Goal: Check status: Check status

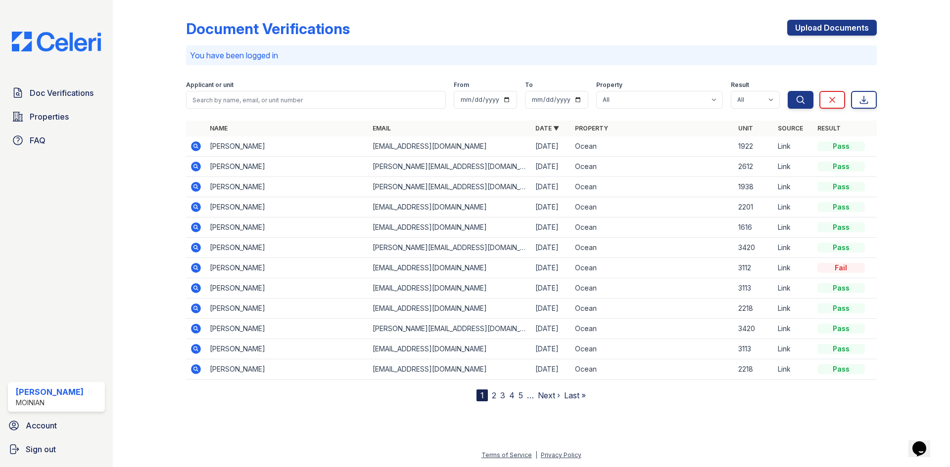
click at [200, 207] on icon at bounding box center [196, 207] width 10 height 10
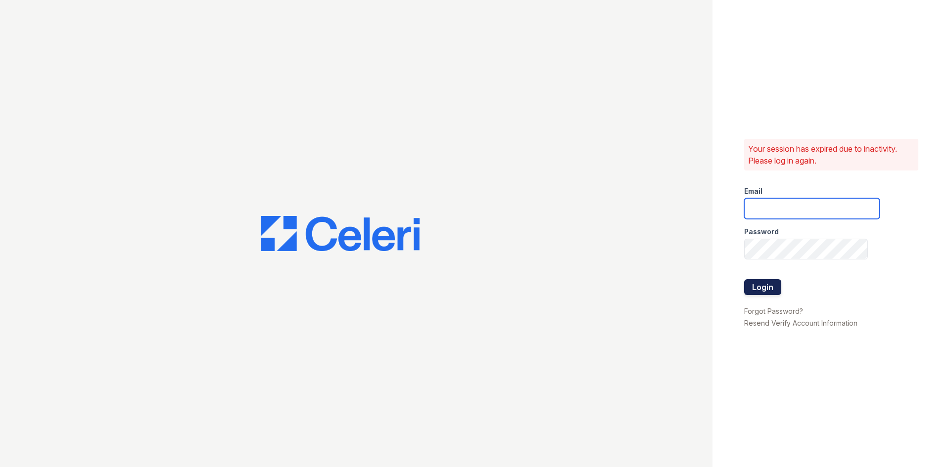
type input "[PERSON_NAME][EMAIL_ADDRESS][DOMAIN_NAME]"
click at [772, 282] on button "Login" at bounding box center [762, 287] width 37 height 16
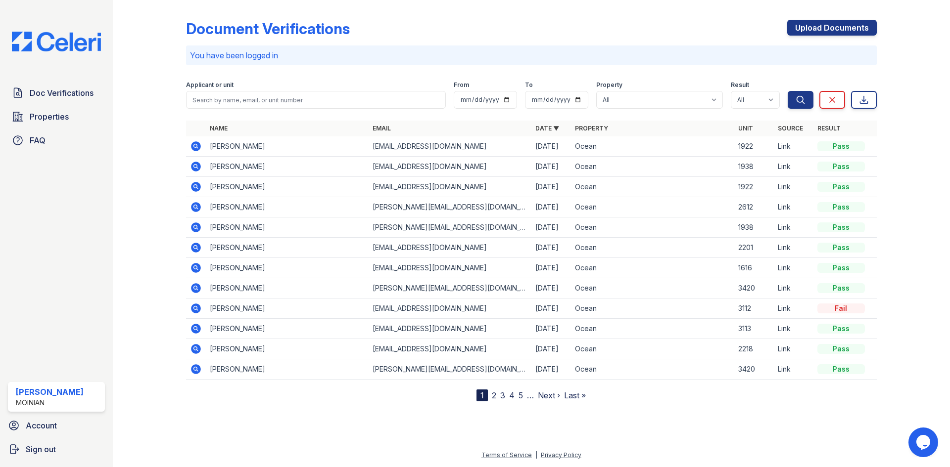
click at [194, 250] on icon at bounding box center [196, 248] width 10 height 10
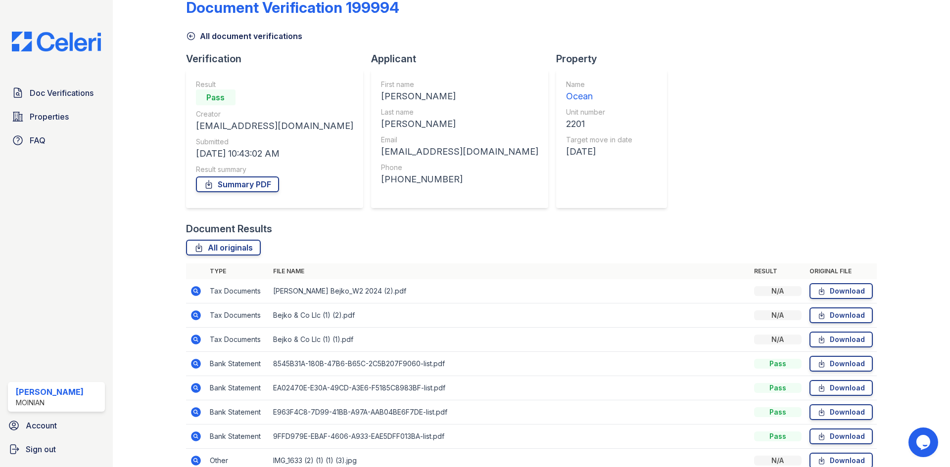
scroll to position [71, 0]
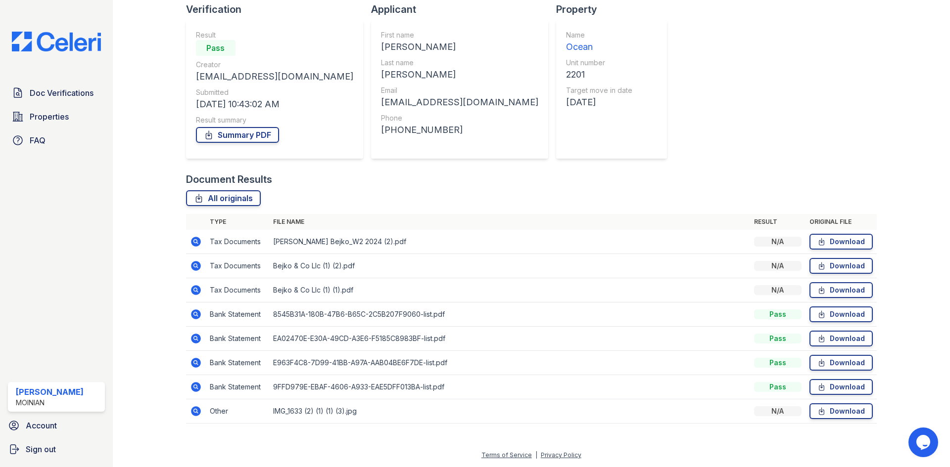
click at [62, 40] on img at bounding box center [56, 42] width 105 height 20
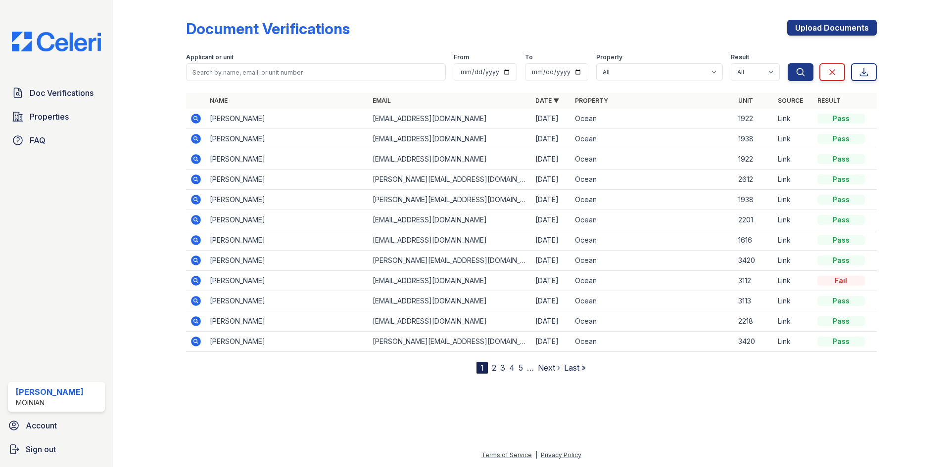
click at [198, 119] on icon at bounding box center [196, 119] width 10 height 10
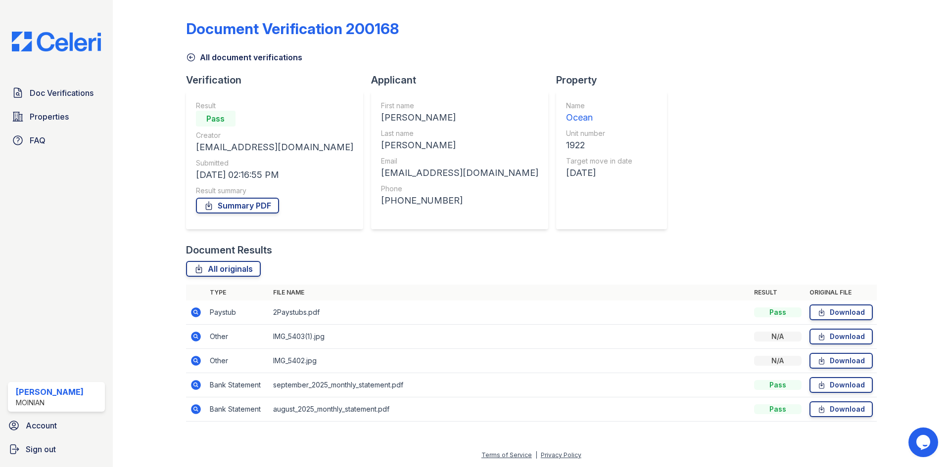
click at [197, 342] on icon at bounding box center [196, 337] width 12 height 12
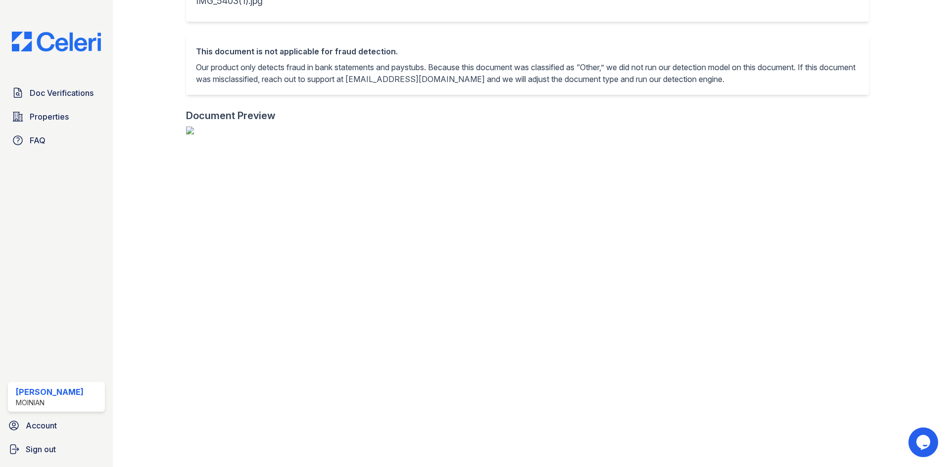
scroll to position [742, 0]
